Goal: Check status

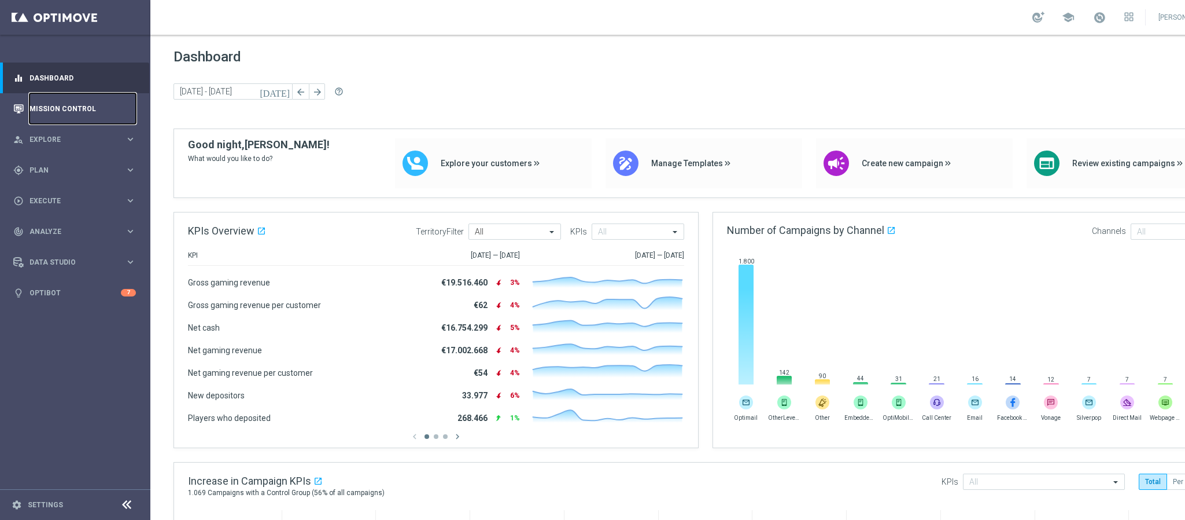
click at [90, 116] on link "Mission Control" at bounding box center [83, 108] width 106 height 31
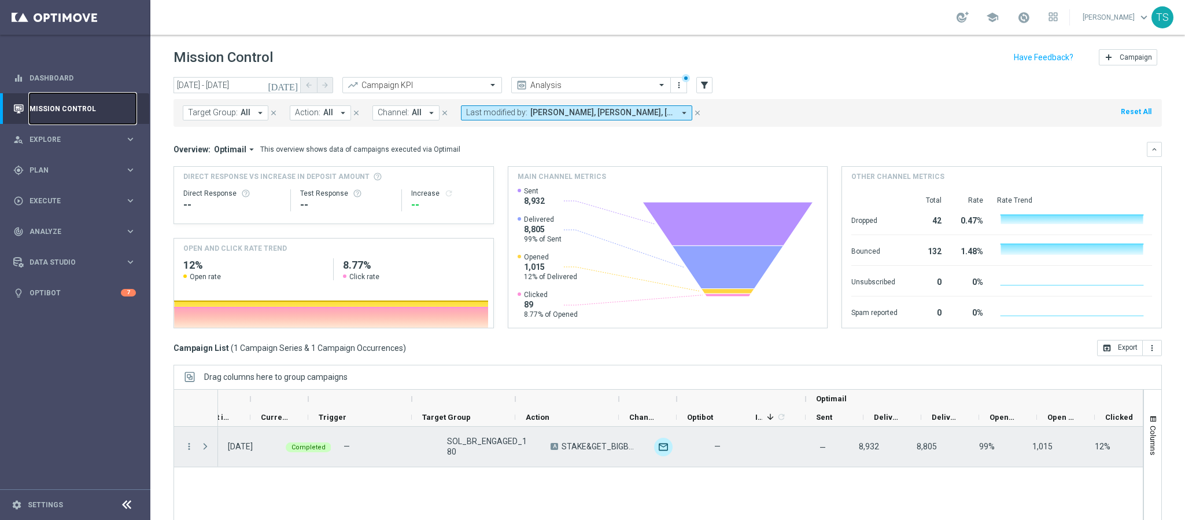
scroll to position [0, 337]
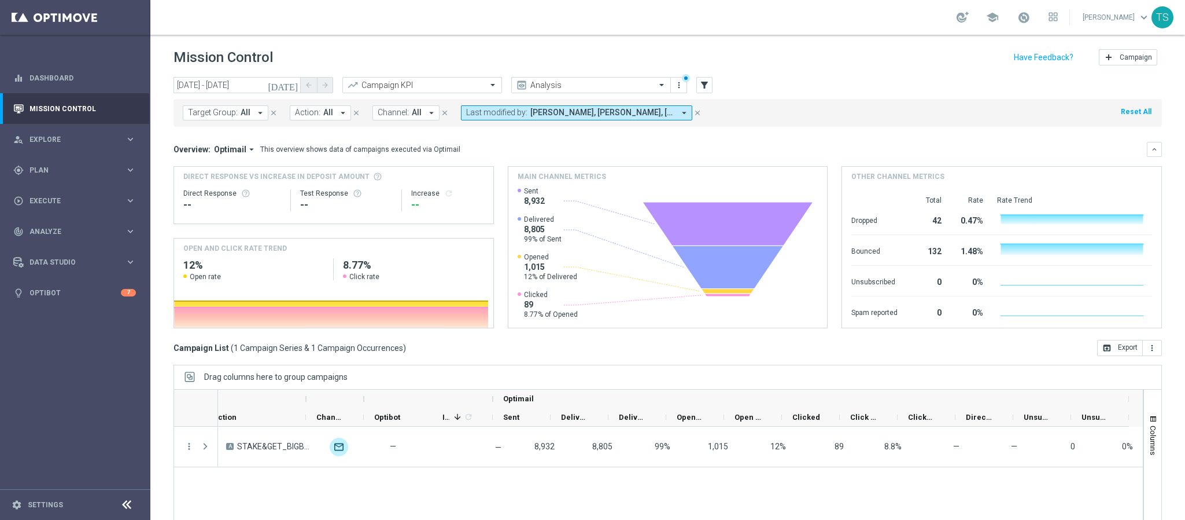
click at [290, 85] on icon "[DATE]" at bounding box center [283, 85] width 31 height 10
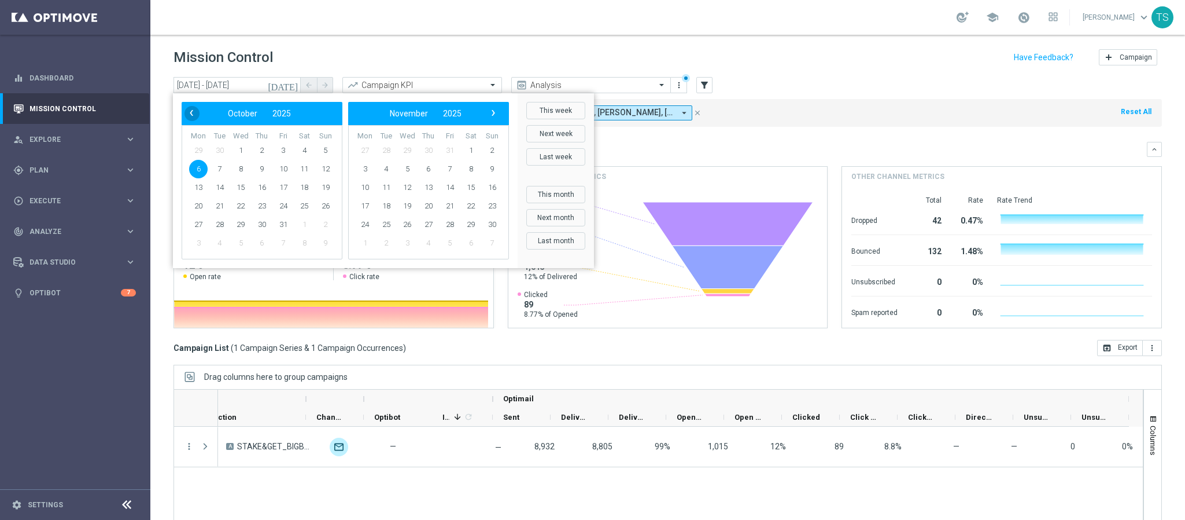
click at [188, 115] on span "‹" at bounding box center [191, 112] width 15 height 15
click at [200, 221] on span "29" at bounding box center [198, 224] width 19 height 19
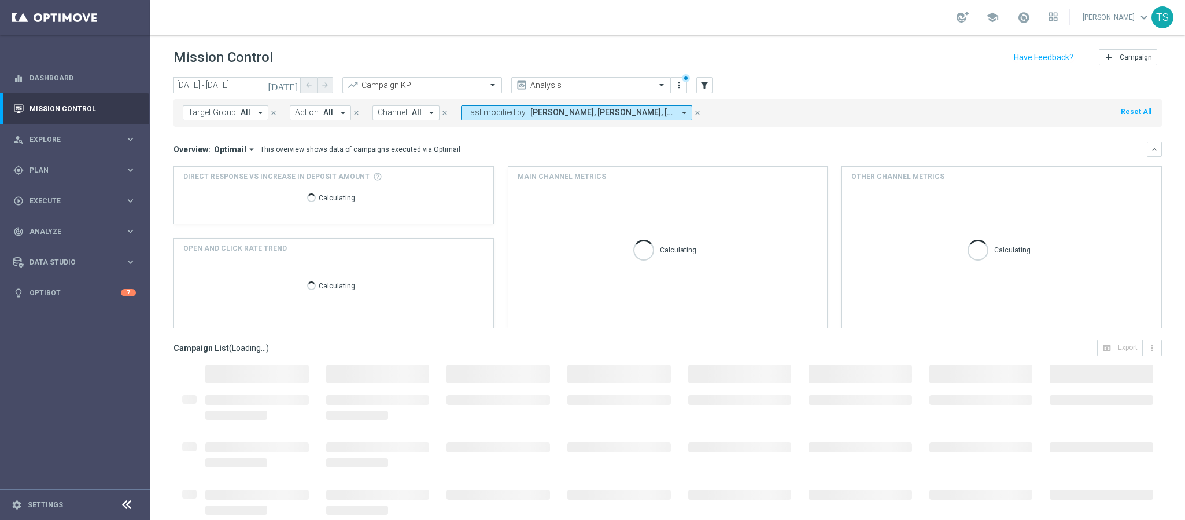
click at [292, 82] on icon "[DATE]" at bounding box center [283, 85] width 31 height 10
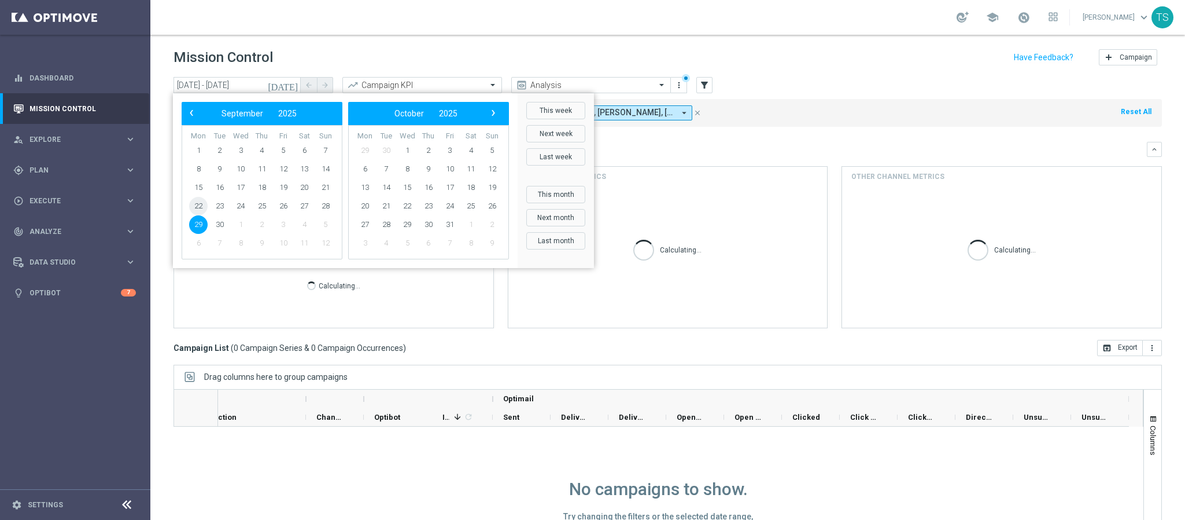
click at [203, 207] on span "22" at bounding box center [198, 206] width 19 height 19
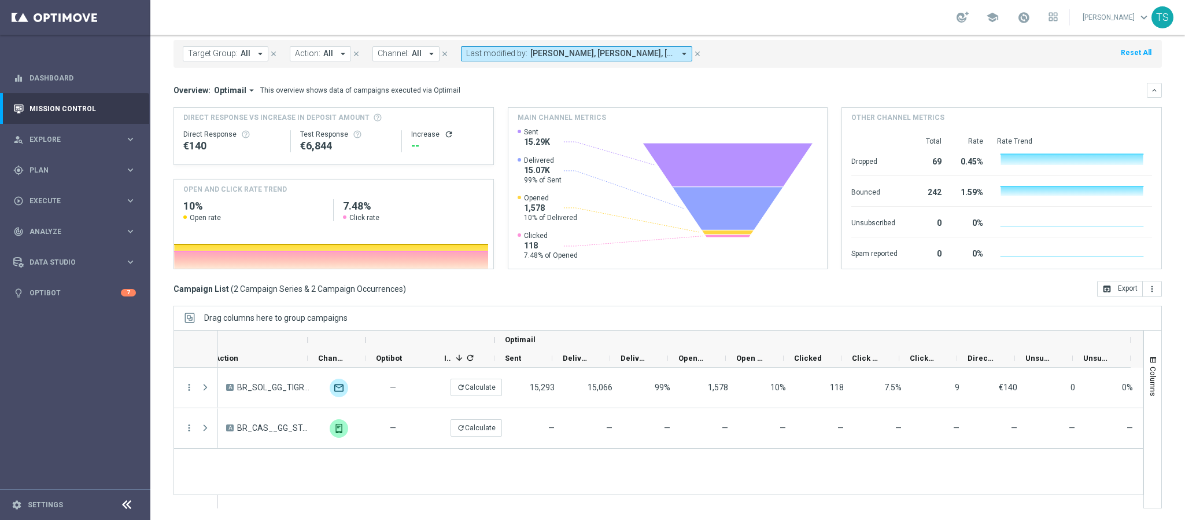
scroll to position [0, 0]
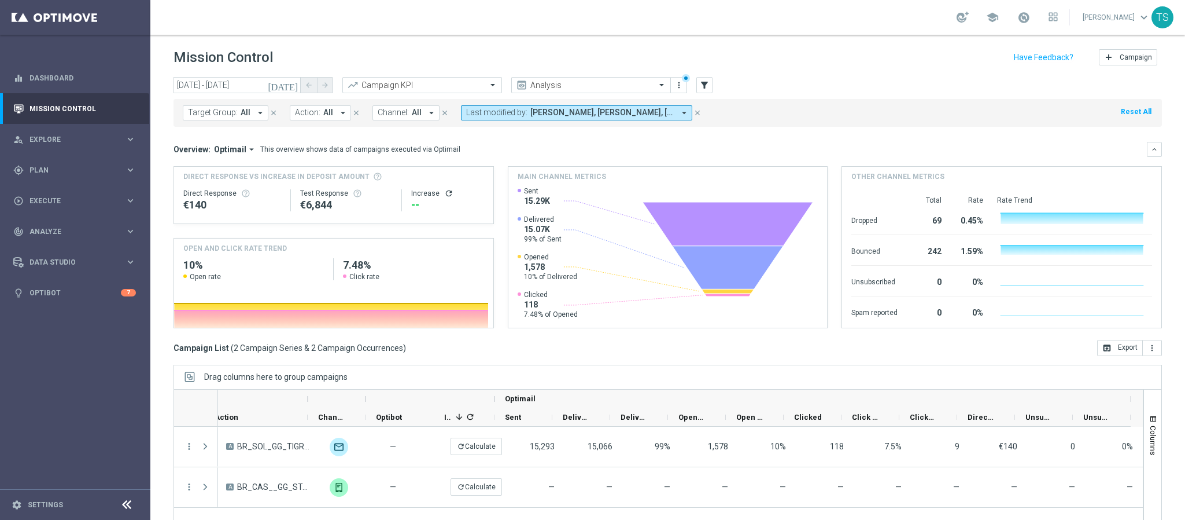
click at [296, 86] on icon "[DATE]" at bounding box center [283, 85] width 31 height 10
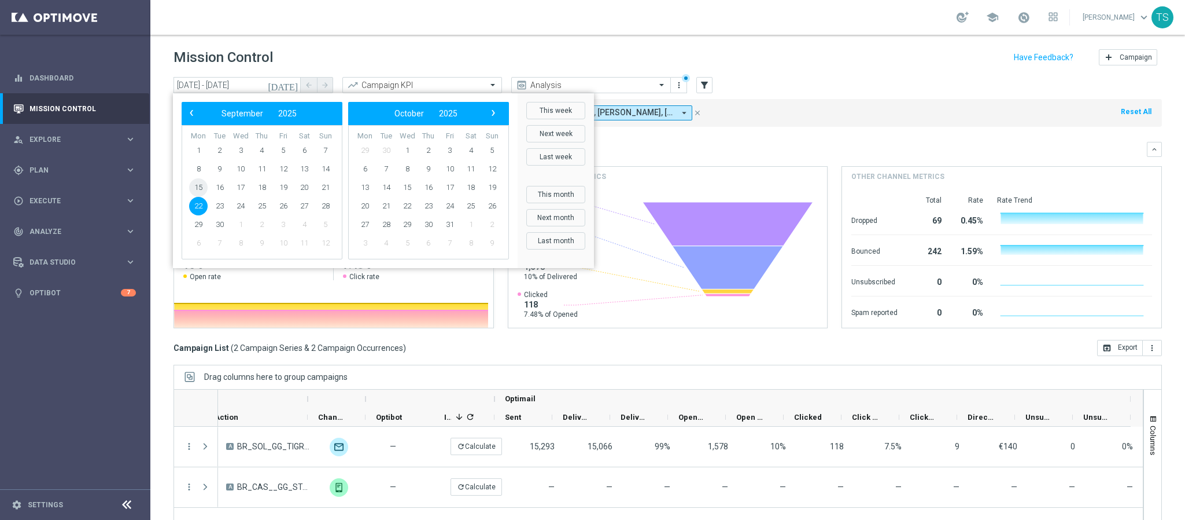
click at [194, 190] on span "15" at bounding box center [198, 187] width 19 height 19
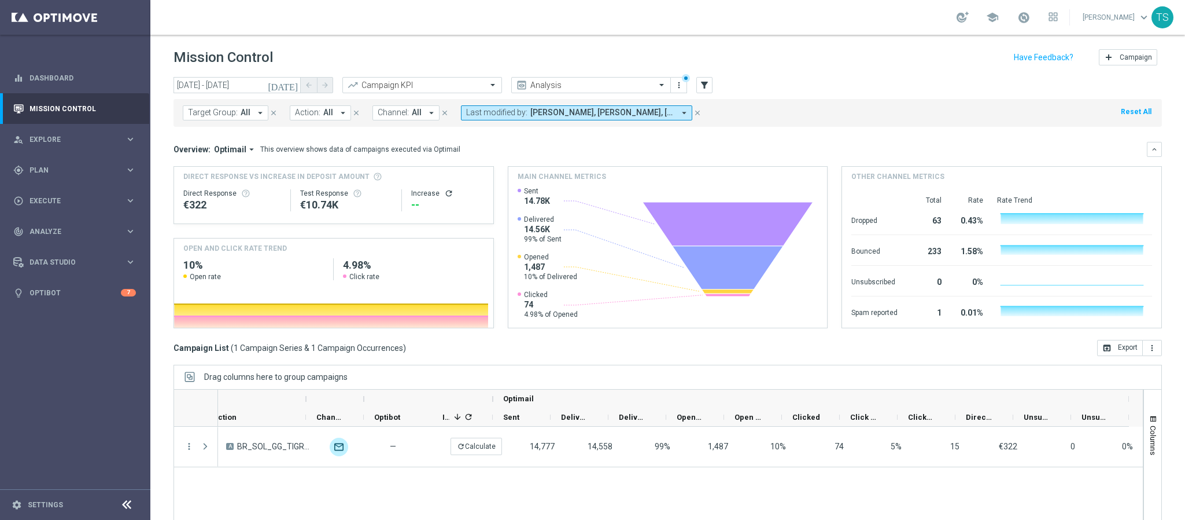
click at [294, 82] on icon "[DATE]" at bounding box center [283, 85] width 31 height 10
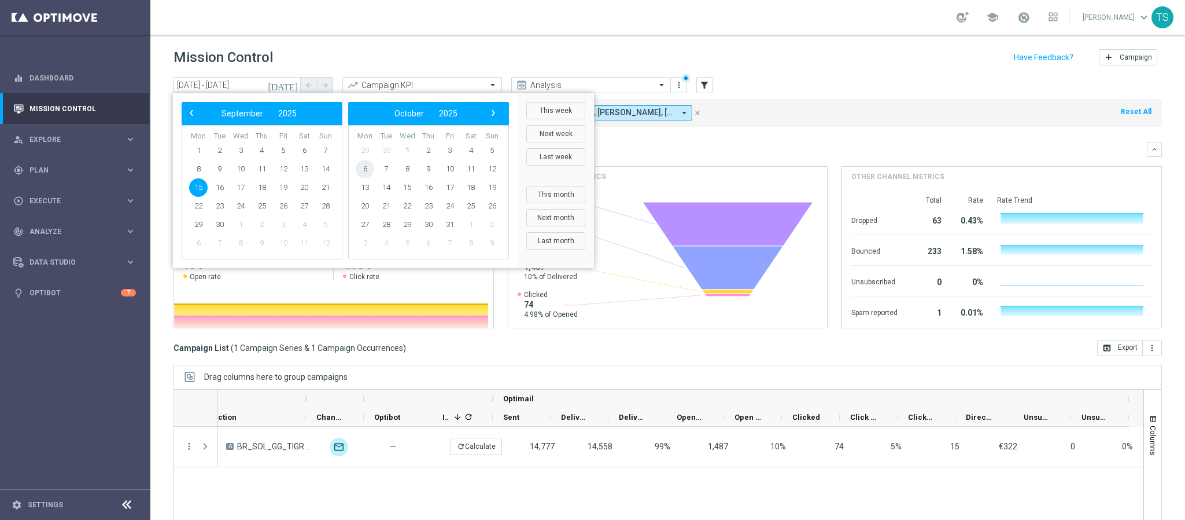
click at [358, 172] on span "6" at bounding box center [365, 169] width 19 height 19
click at [193, 168] on span "6" at bounding box center [198, 169] width 19 height 19
type input "[DATE] - [DATE]"
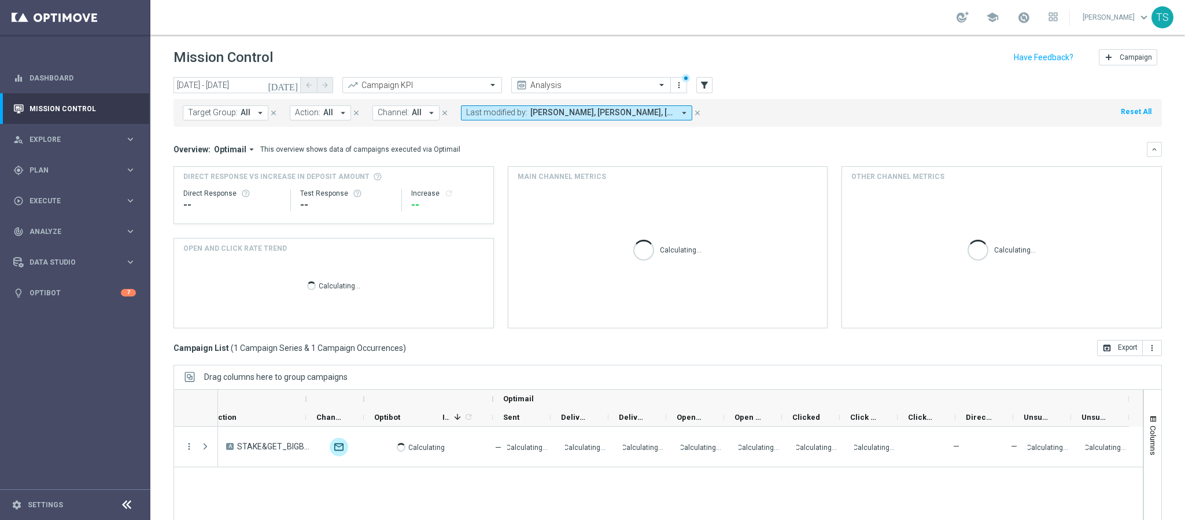
scroll to position [60, 0]
